Goal: Find specific page/section: Find specific page/section

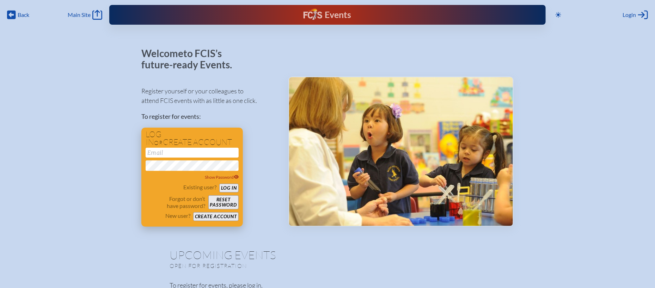
type input "[EMAIL_ADDRESS][DOMAIN_NAME]"
click at [227, 187] on button "Log in" at bounding box center [228, 188] width 19 height 9
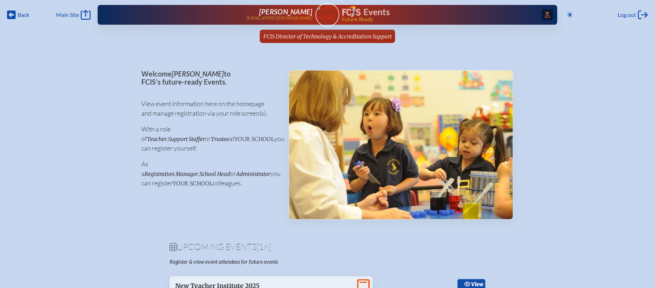
click at [547, 11] on span "Access Users..." at bounding box center [547, 14] width 11 height 11
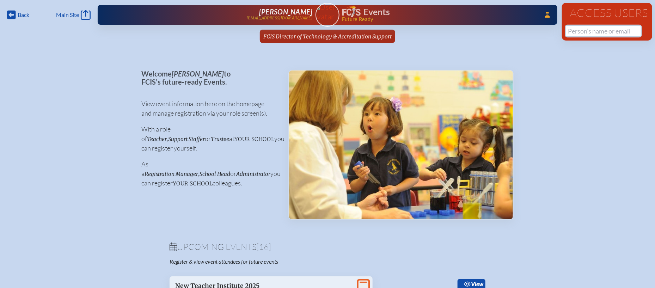
click at [609, 33] on input "text" at bounding box center [603, 31] width 75 height 11
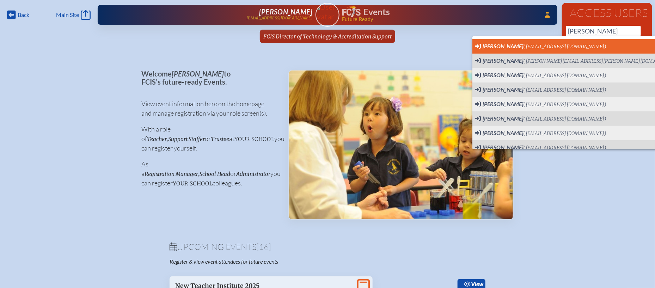
click at [575, 41] on li "Angela Bond (abond@htes.org) User Profile" at bounding box center [584, 46] width 225 height 14
type input "[EMAIL_ADDRESS][DOMAIN_NAME]"
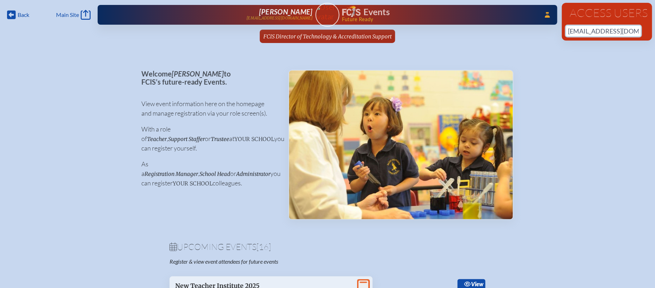
click at [628, 26] on input "[EMAIL_ADDRESS][DOMAIN_NAME]" at bounding box center [603, 31] width 75 height 11
click at [626, 34] on input "[EMAIL_ADDRESS][DOMAIN_NAME]" at bounding box center [603, 31] width 75 height 11
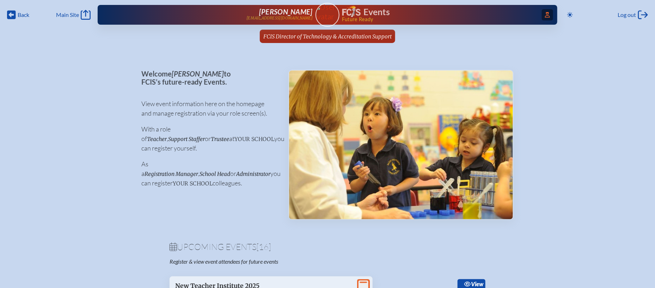
click at [546, 16] on icon at bounding box center [547, 15] width 5 height 6
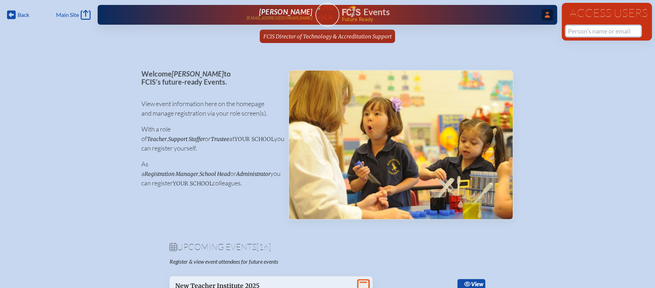
click at [593, 31] on input "text" at bounding box center [603, 31] width 75 height 11
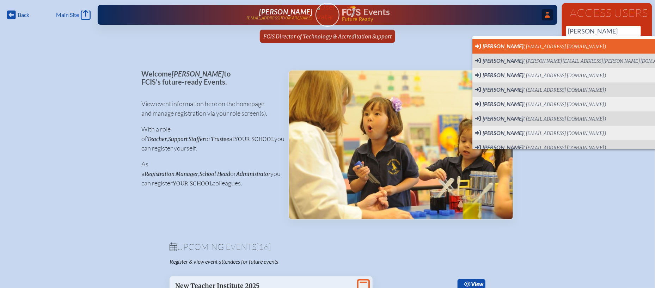
type input "[EMAIL_ADDRESS][DOMAIN_NAME]"
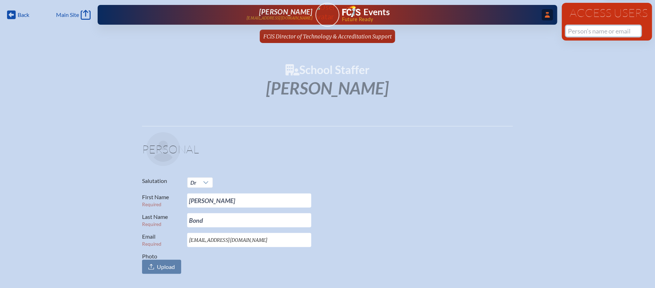
click at [578, 31] on input "text" at bounding box center [603, 31] width 75 height 11
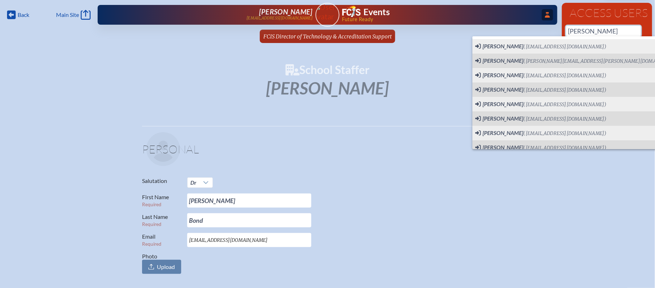
type input "[PERSON_NAME]"
click at [544, 18] on span "...Close Access Users" at bounding box center [547, 14] width 11 height 11
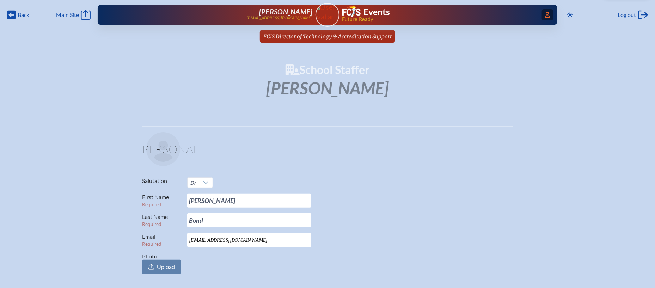
click at [546, 15] on icon at bounding box center [547, 15] width 5 height 6
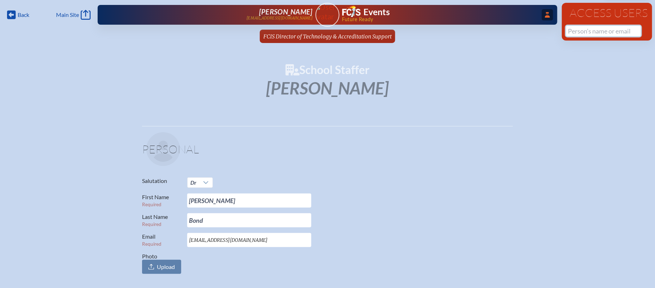
click at [589, 30] on input "text" at bounding box center [603, 31] width 75 height 11
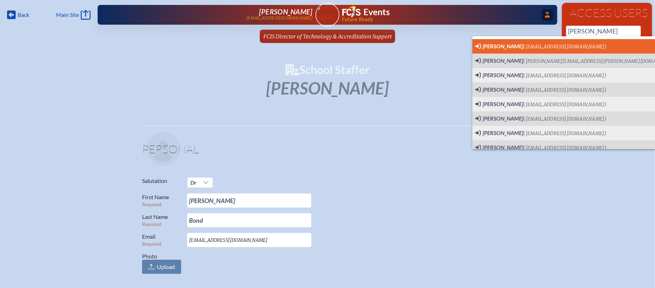
click at [575, 43] on span "[PERSON_NAME] ([EMAIL_ADDRESS][DOMAIN_NAME]) User Profile" at bounding box center [584, 46] width 219 height 9
type input "[EMAIL_ADDRESS][DOMAIN_NAME]"
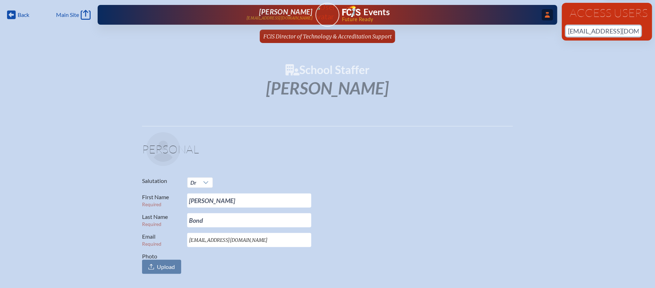
click at [632, 31] on input "[EMAIL_ADDRESS][DOMAIN_NAME]" at bounding box center [603, 31] width 75 height 11
click at [335, 16] on img at bounding box center [327, 11] width 30 height 19
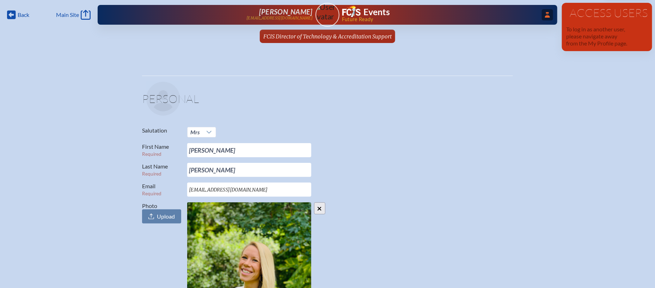
click at [594, 18] on h1 "Access Users" at bounding box center [607, 12] width 82 height 11
click at [543, 18] on span "...Close Access Users" at bounding box center [547, 14] width 11 height 11
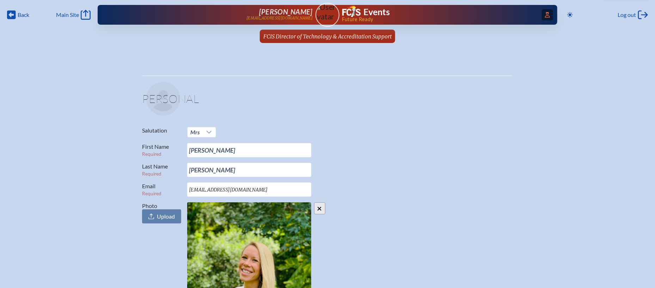
click at [546, 16] on icon "Access Users..." at bounding box center [547, 15] width 5 height 6
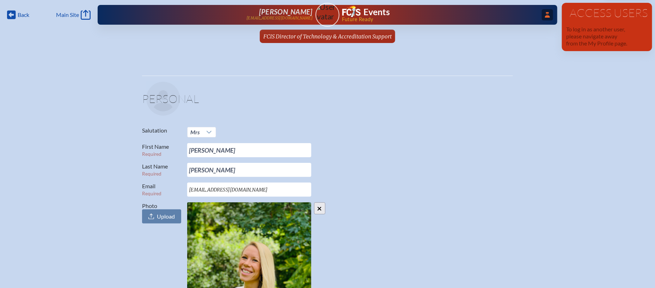
click at [333, 17] on div "...Close Access Users Evelyn McCulloch emcculloch@fcis.org Events Future Ready" at bounding box center [328, 15] width 460 height 20
click at [332, 33] on span "FCIS Director of Technology & Accreditation Support" at bounding box center [327, 36] width 128 height 7
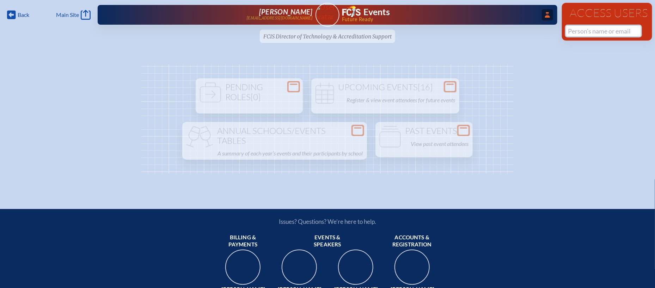
click at [577, 29] on input "text" at bounding box center [603, 31] width 75 height 11
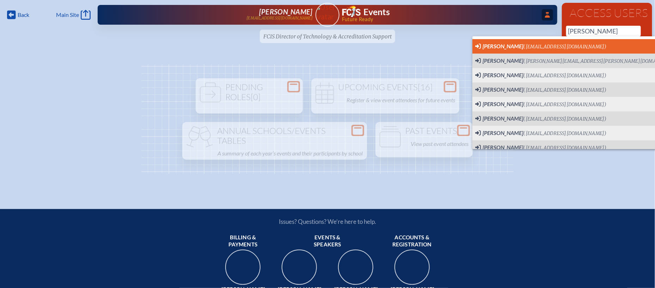
click at [558, 44] on span "Angela Bond (abond@htes.org) User Profile" at bounding box center [584, 46] width 219 height 9
type input "[EMAIL_ADDRESS][DOMAIN_NAME]"
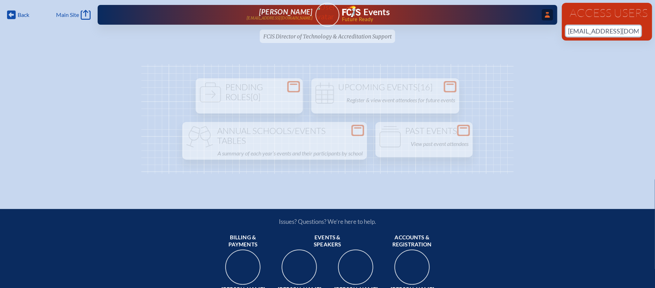
click at [619, 30] on input "[EMAIL_ADDRESS][DOMAIN_NAME]" at bounding box center [603, 31] width 75 height 11
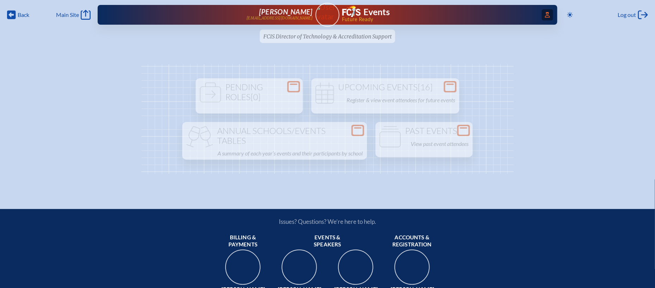
click at [549, 15] on span "Access Users..." at bounding box center [547, 14] width 11 height 11
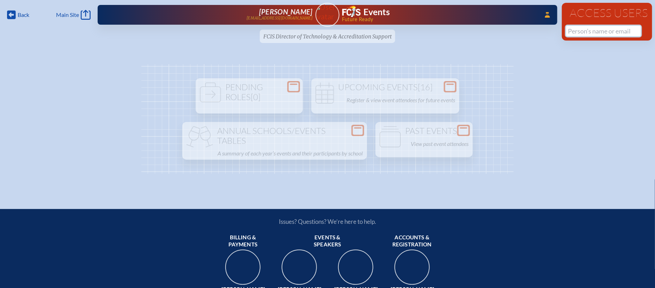
click at [574, 29] on input "text" at bounding box center [603, 31] width 75 height 11
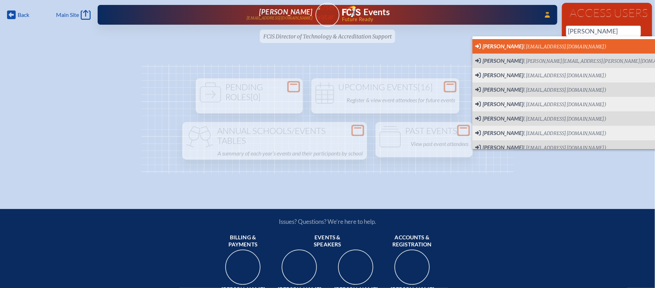
click at [558, 45] on span "Angela Bond (abond@htes.org) User Profile" at bounding box center [584, 46] width 219 height 9
type input "[EMAIL_ADDRESS][DOMAIN_NAME]"
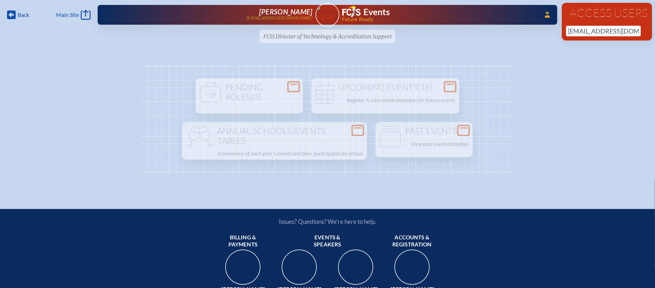
click at [372, 36] on ul "FCIS Director of Technology & Accreditation Support since July 1st, 2025" at bounding box center [327, 39] width 655 height 18
click at [335, 21] on img at bounding box center [327, 11] width 30 height 19
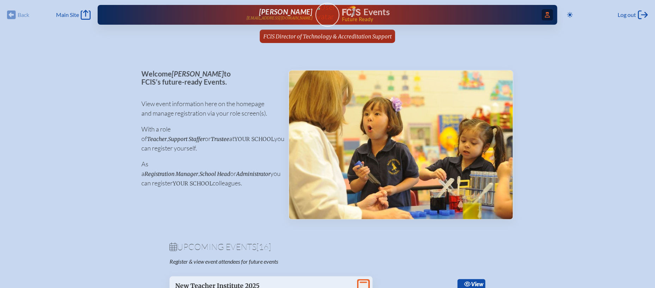
click at [548, 12] on icon "Access Users..." at bounding box center [547, 15] width 5 height 6
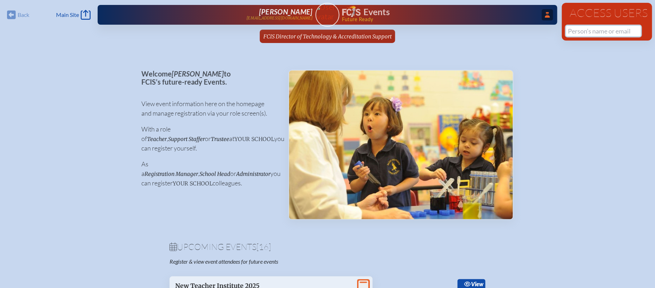
click at [574, 29] on input "text" at bounding box center [603, 31] width 75 height 11
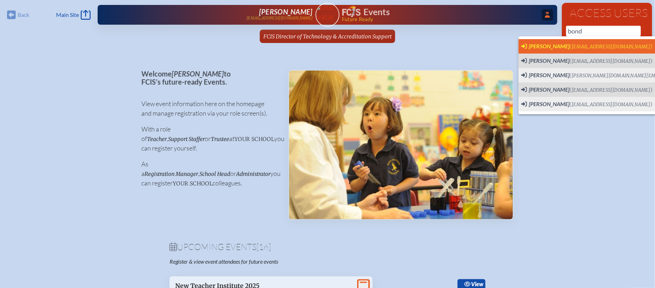
click at [542, 43] on span "[PERSON_NAME]" at bounding box center [549, 46] width 41 height 7
type input "[EMAIL_ADDRESS][DOMAIN_NAME]"
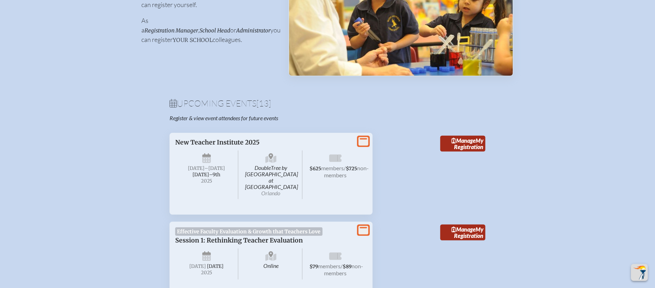
scroll to position [160, 0]
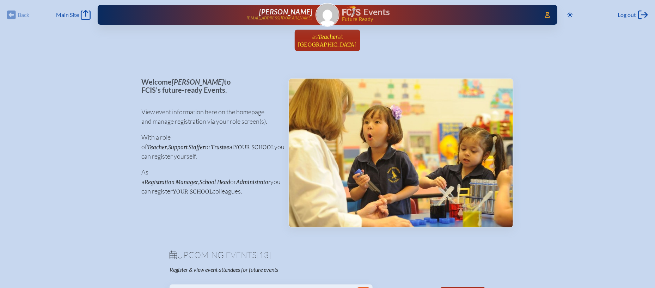
click at [342, 42] on span "[GEOGRAPHIC_DATA]" at bounding box center [327, 44] width 59 height 7
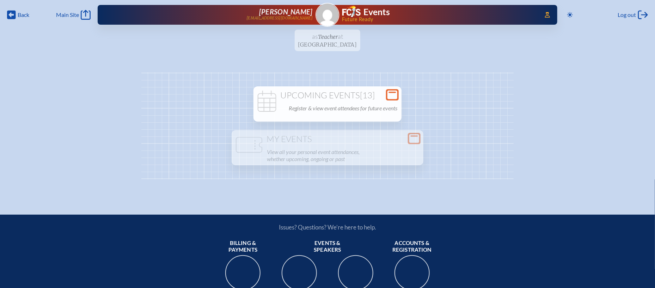
click at [336, 107] on p "Register & view event attendees for future events" at bounding box center [343, 108] width 109 height 10
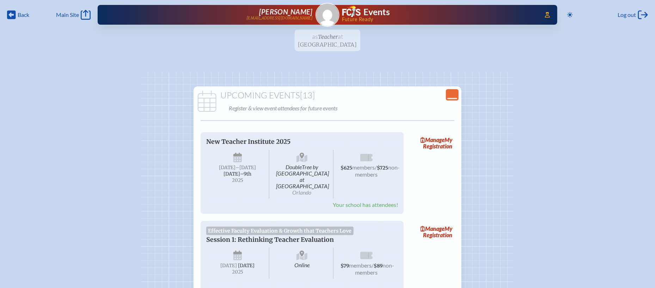
click at [334, 40] on ul "as Teacher at [GEOGRAPHIC_DATA] since [DATE]" at bounding box center [327, 43] width 655 height 26
click at [326, 22] on img at bounding box center [327, 15] width 23 height 23
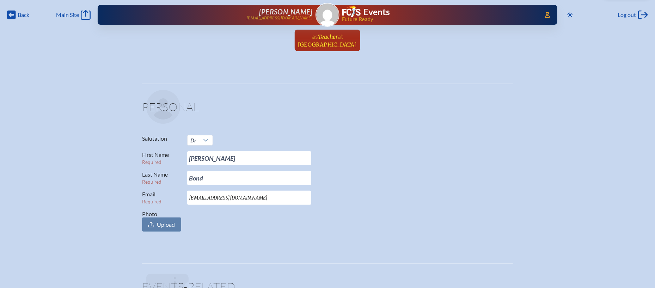
click at [347, 38] on link "as Teacher at [GEOGRAPHIC_DATA] since [DATE]" at bounding box center [327, 41] width 65 height 22
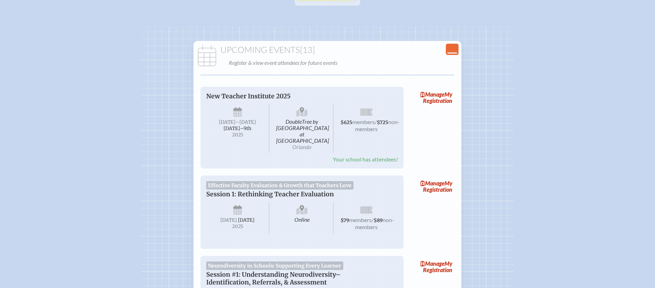
scroll to position [50, 0]
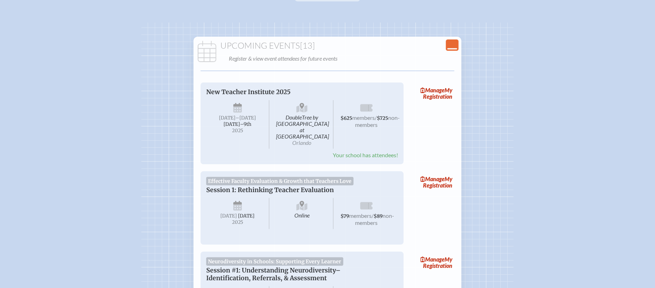
click at [451, 42] on icon "Close Console" at bounding box center [452, 45] width 10 height 10
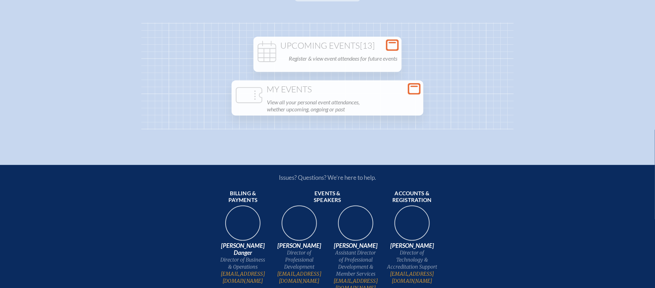
click at [374, 103] on p "View all your personal event attendances, whether upcoming, ongoing or past" at bounding box center [343, 105] width 152 height 17
